Goal: Task Accomplishment & Management: Complete application form

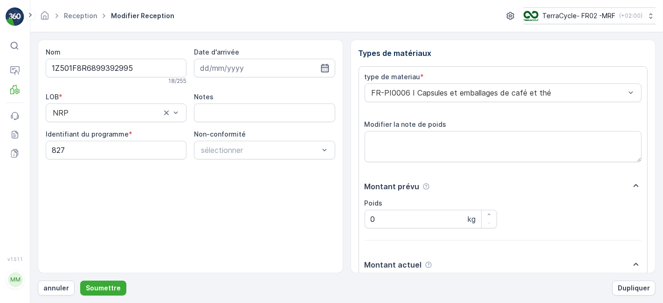
click at [80, 281] on button "Soumettre" at bounding box center [103, 288] width 46 height 15
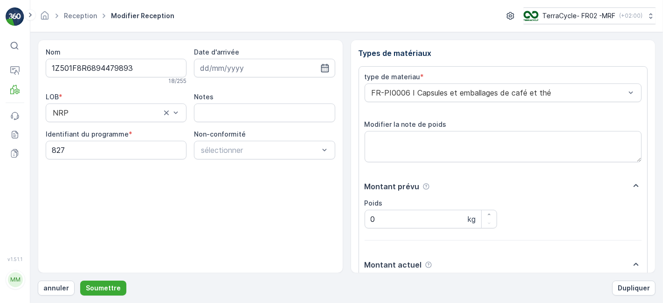
click at [80, 281] on button "Soumettre" at bounding box center [103, 288] width 46 height 15
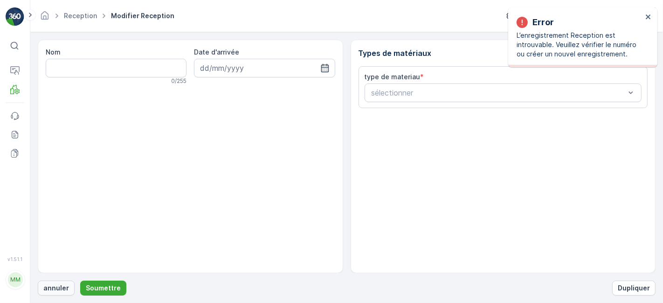
click at [50, 289] on p "annuler" at bounding box center [56, 287] width 26 height 9
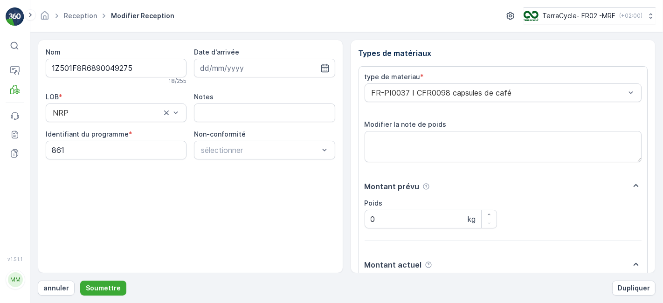
click at [80, 281] on button "Soumettre" at bounding box center [103, 288] width 46 height 15
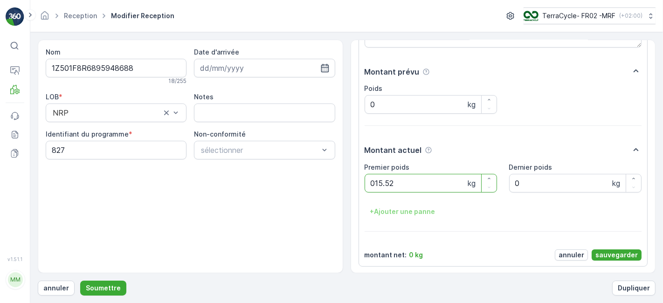
click at [80, 281] on button "Soumettre" at bounding box center [103, 288] width 46 height 15
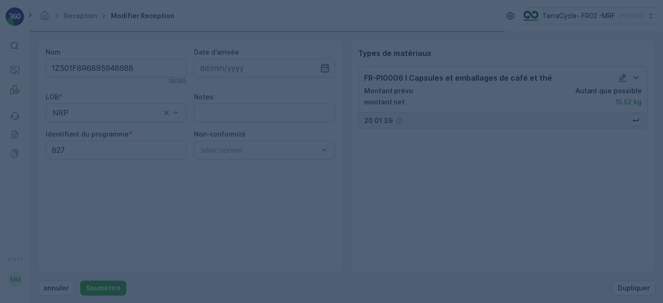
scroll to position [0, 0]
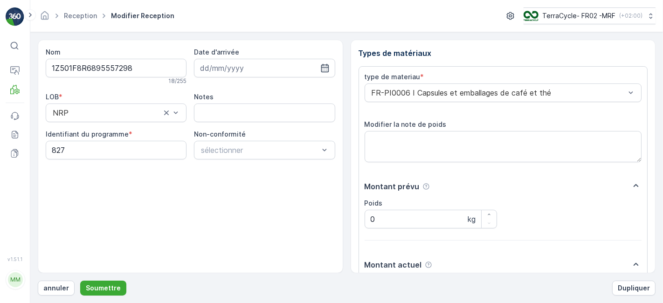
click at [80, 281] on button "Soumettre" at bounding box center [103, 288] width 46 height 15
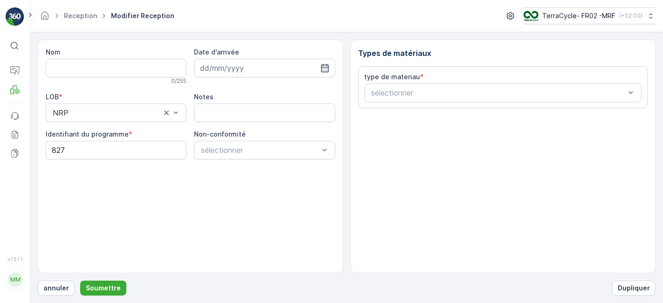
type input "1Z501F8R6890721887"
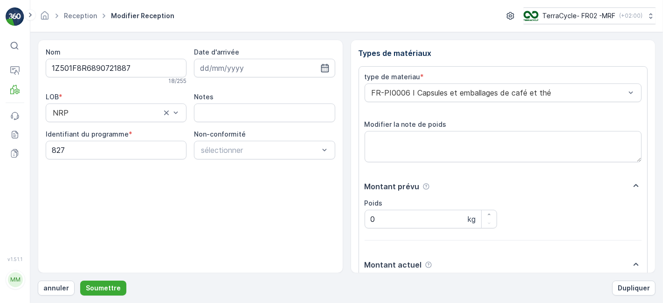
click at [80, 281] on button "Soumettre" at bounding box center [103, 288] width 46 height 15
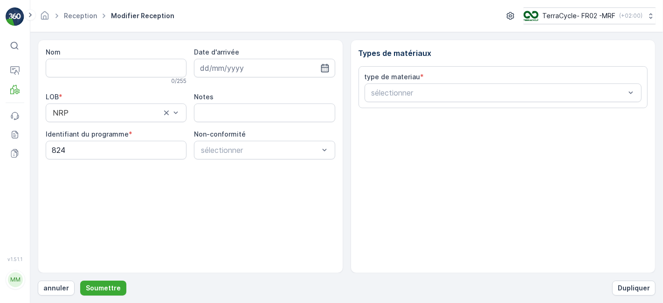
type input "1Z501F8R6899090310"
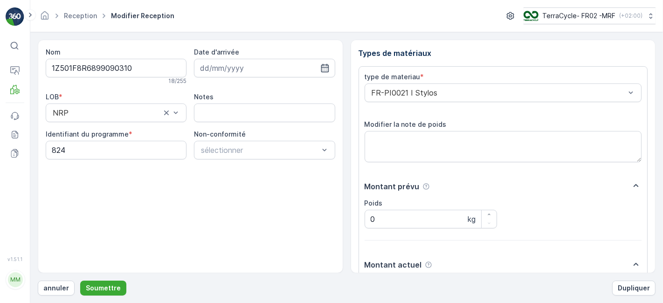
click at [80, 281] on button "Soumettre" at bounding box center [103, 288] width 46 height 15
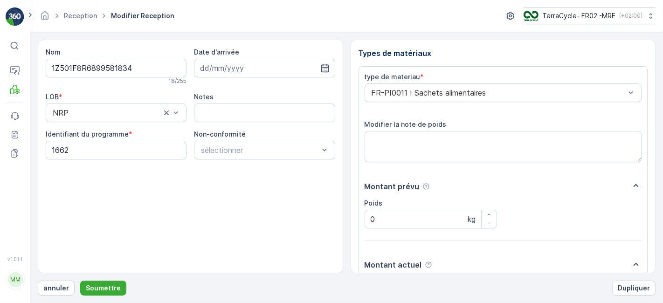
click at [80, 281] on button "Soumettre" at bounding box center [103, 288] width 46 height 15
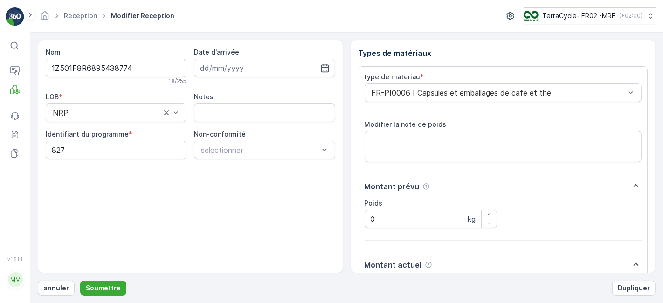
click at [80, 281] on button "Soumettre" at bounding box center [103, 288] width 46 height 15
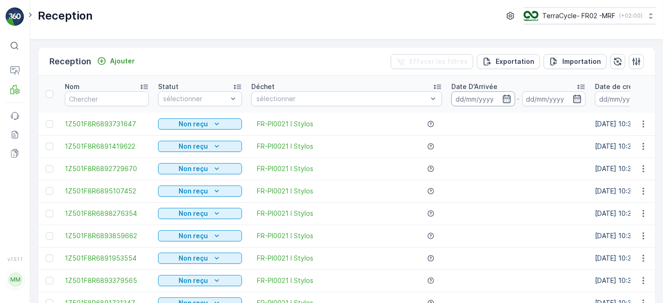
click at [486, 97] on input at bounding box center [483, 98] width 64 height 15
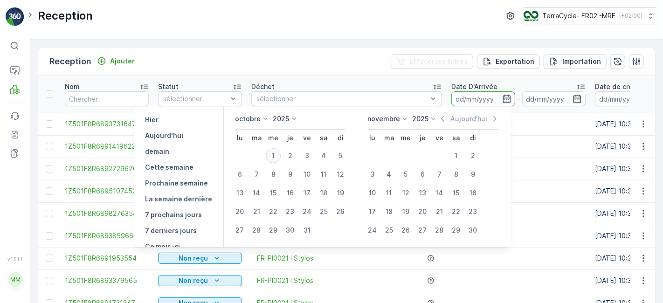
click at [277, 153] on div "1" at bounding box center [273, 155] width 15 height 15
type input "[DATE]"
click at [277, 153] on div "1" at bounding box center [273, 155] width 15 height 15
type input "[DATE]"
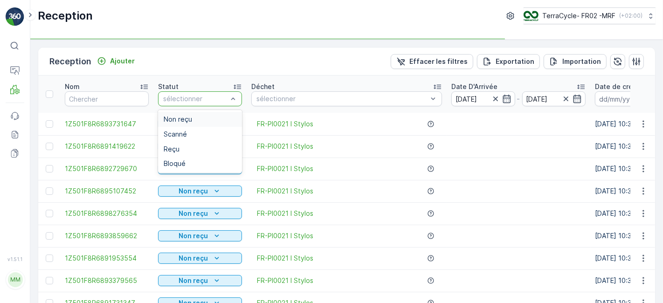
drag, startPoint x: 209, startPoint y: 124, endPoint x: 175, endPoint y: 92, distance: 46.8
click at [175, 92] on div "sélectionner" at bounding box center [200, 98] width 84 height 15
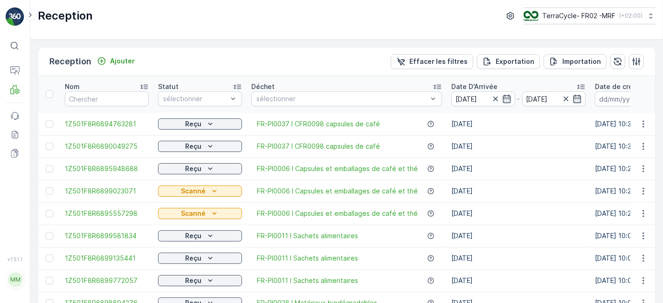
click at [177, 131] on td "Reçu" at bounding box center [199, 124] width 93 height 22
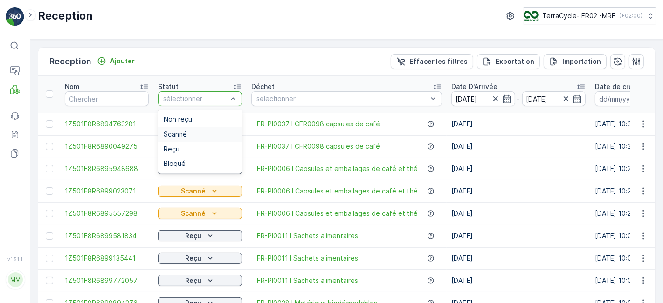
click at [170, 134] on span "Scanné" at bounding box center [175, 134] width 23 height 7
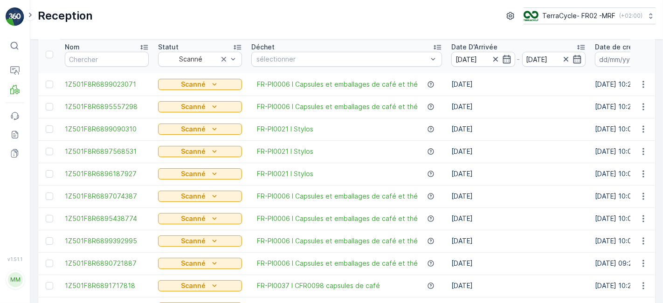
scroll to position [32, 0]
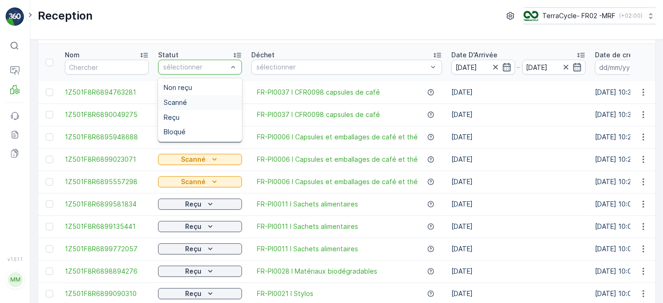
click at [197, 103] on div "Scanné" at bounding box center [200, 102] width 73 height 7
click at [193, 99] on div "Scanné" at bounding box center [200, 102] width 73 height 7
